Goal: Navigation & Orientation: Go to known website

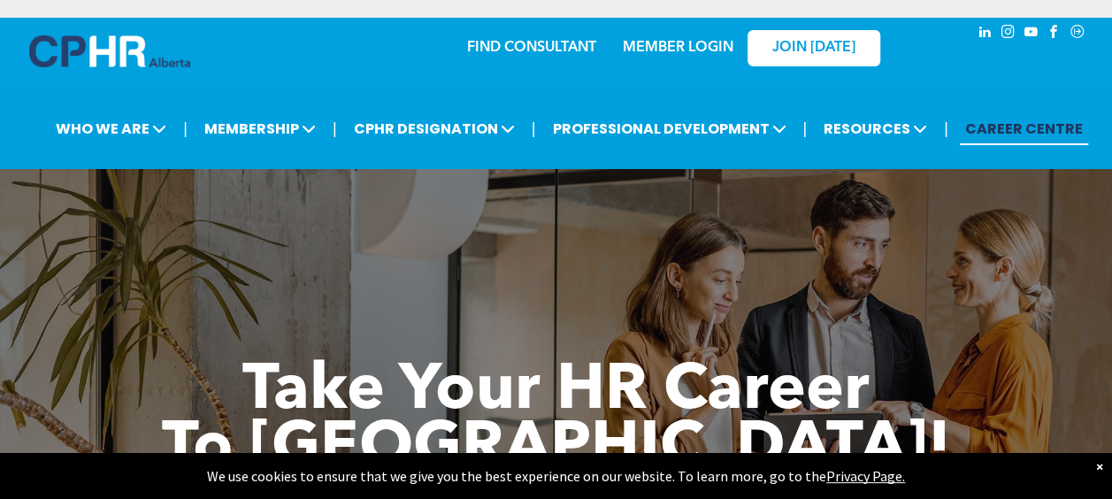
click at [645, 42] on link "MEMBER LOGIN" at bounding box center [678, 48] width 111 height 14
click at [677, 46] on link "MEMBER LOGIN" at bounding box center [678, 48] width 111 height 14
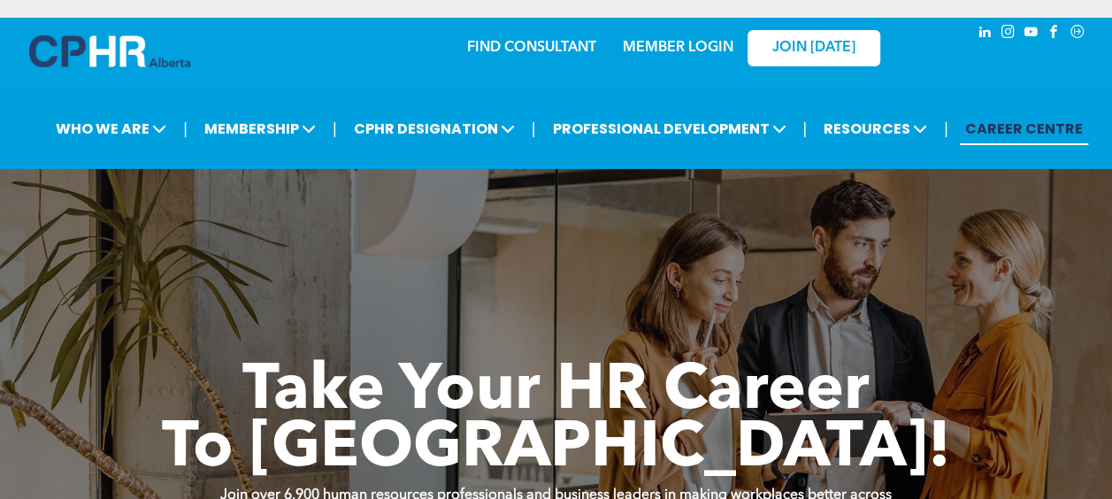
click at [700, 45] on link "MEMBER LOGIN" at bounding box center [678, 48] width 111 height 14
